Goal: Task Accomplishment & Management: Use online tool/utility

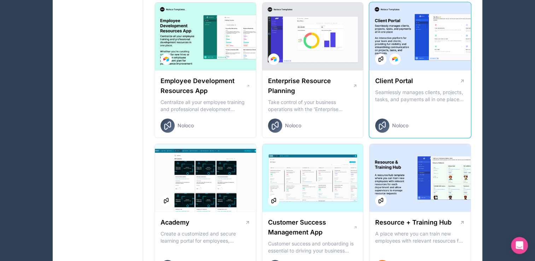
scroll to position [565, 0]
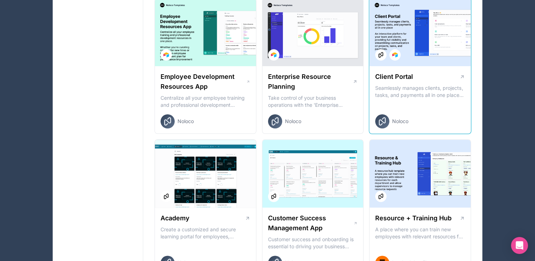
click at [437, 49] on div at bounding box center [419, 32] width 101 height 68
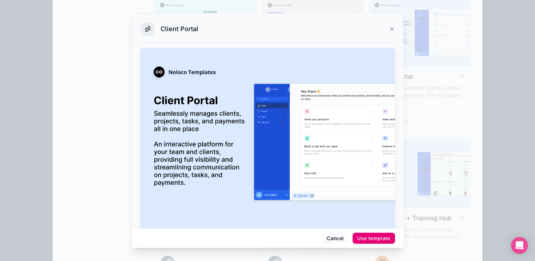
click at [377, 237] on div "Use template" at bounding box center [373, 238] width 33 height 6
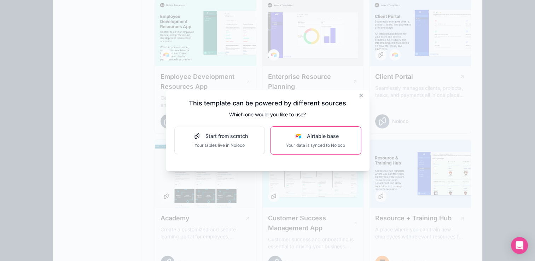
click at [317, 148] on button "Airtable base Your data is synced to Noloco" at bounding box center [315, 140] width 90 height 28
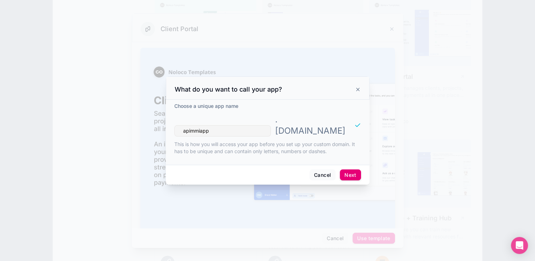
type input "apimmiapp"
click at [351, 169] on button "Next" at bounding box center [350, 174] width 21 height 11
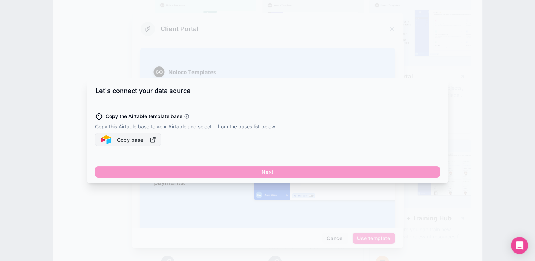
click at [120, 139] on button "Copy base" at bounding box center [128, 139] width 66 height 13
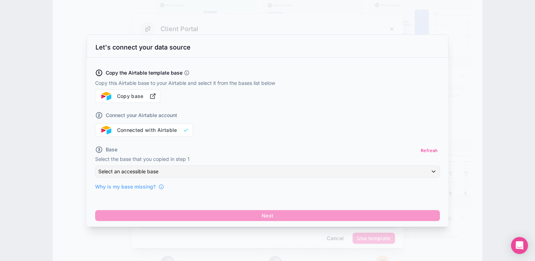
click at [124, 131] on div "Connect your Airtable account Connected with Airtable" at bounding box center [267, 120] width 344 height 34
click at [182, 129] on div "Connect your Airtable account Connected with Airtable" at bounding box center [267, 120] width 344 height 34
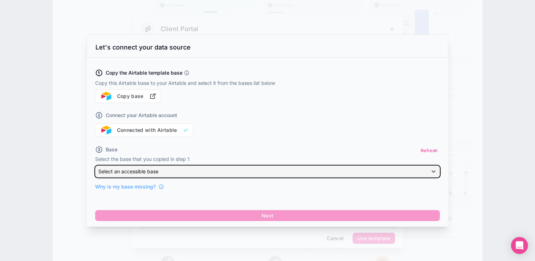
click at [158, 171] on span "Select an accessible base" at bounding box center [128, 171] width 60 height 6
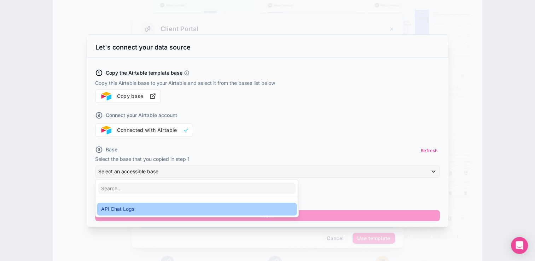
click at [125, 204] on div "API Chat Logs" at bounding box center [197, 208] width 200 height 13
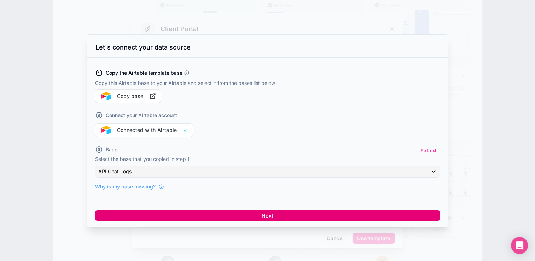
click at [269, 214] on button "Next" at bounding box center [267, 215] width 344 height 11
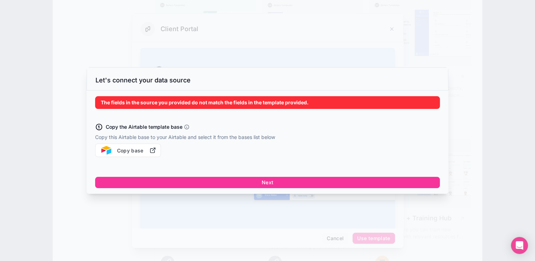
click at [95, 18] on div at bounding box center [267, 130] width 535 height 261
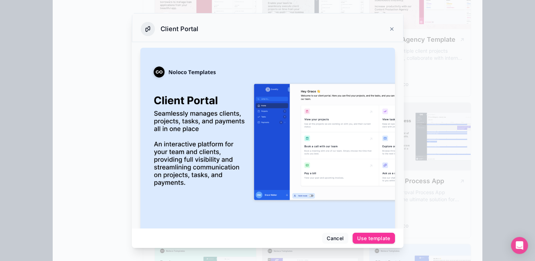
scroll to position [318, 0]
click at [335, 239] on button "Cancel" at bounding box center [335, 237] width 26 height 11
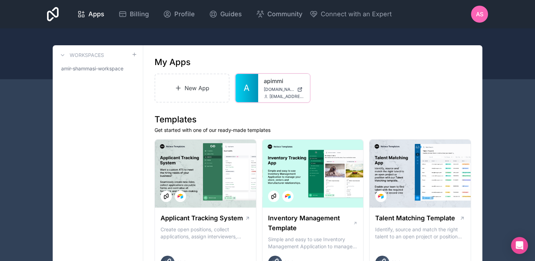
click at [0, 0] on icon at bounding box center [0, 0] width 0 height 0
drag, startPoint x: 262, startPoint y: 79, endPoint x: 284, endPoint y: 86, distance: 23.2
click at [284, 86] on div "apimmi apimmi.noloco.co amir@ml.sourcherry.ai" at bounding box center [284, 88] width 52 height 28
drag, startPoint x: 284, startPoint y: 86, endPoint x: 324, endPoint y: 86, distance: 39.6
click at [324, 86] on div "New App A apimmi apimmi.noloco.co amir@ml.sourcherry.ai" at bounding box center [312, 87] width 316 height 29
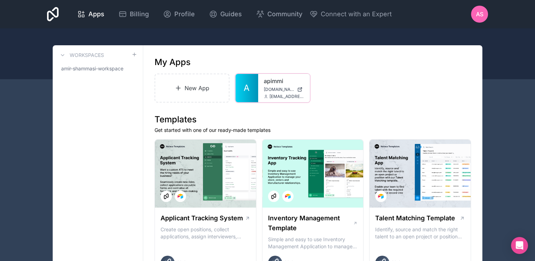
click at [0, 0] on div at bounding box center [0, 0] width 0 height 0
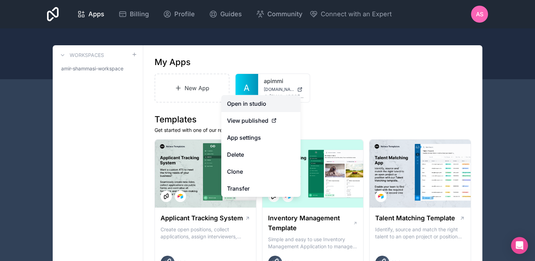
click at [267, 101] on link "Open in studio" at bounding box center [260, 103] width 79 height 17
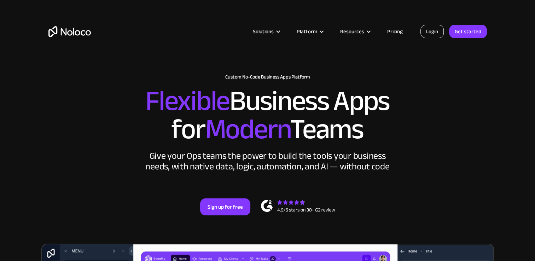
drag, startPoint x: 0, startPoint y: 0, endPoint x: 421, endPoint y: 34, distance: 422.5
click at [421, 34] on link "Login" at bounding box center [431, 31] width 23 height 13
